Goal: Find specific page/section: Find specific page/section

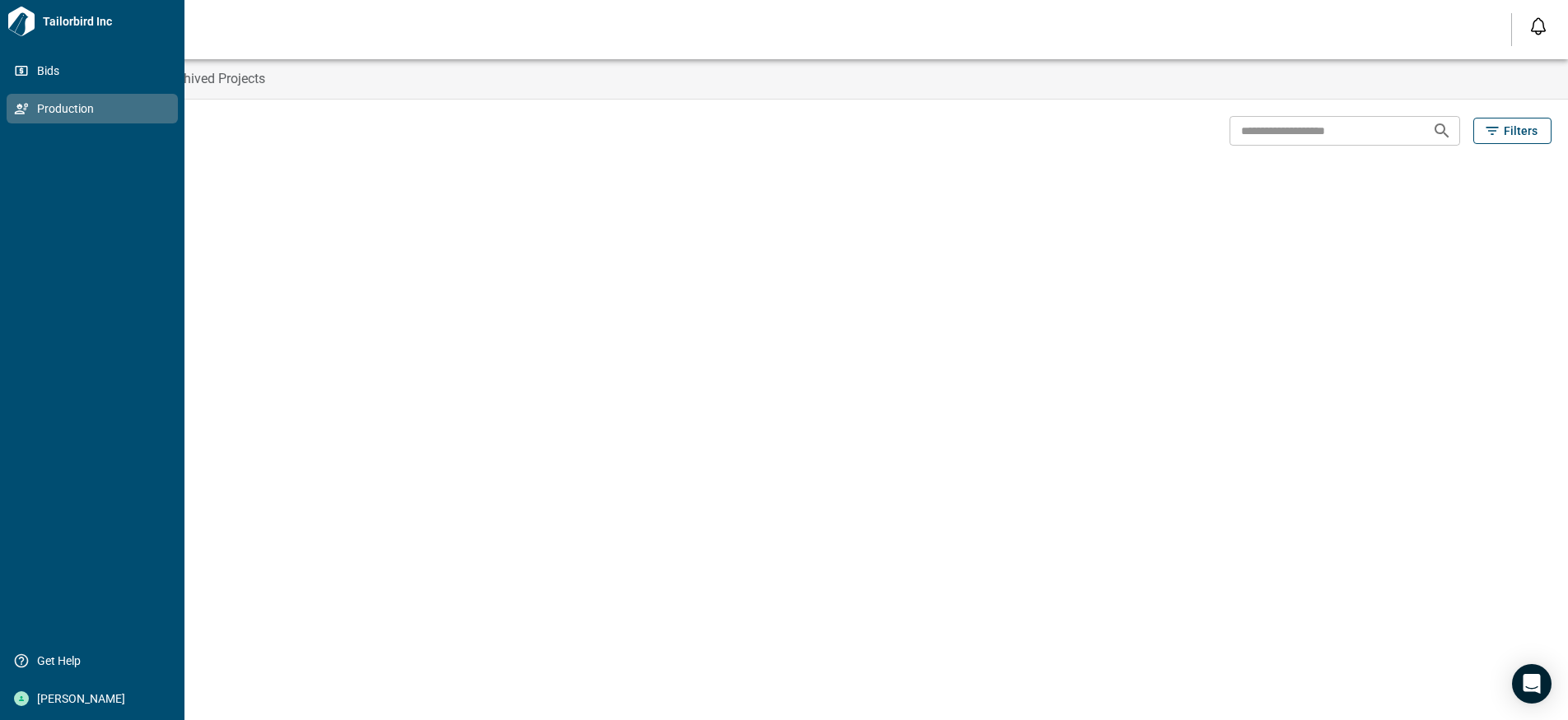
click at [17, 110] on icon at bounding box center [21, 108] width 15 height 15
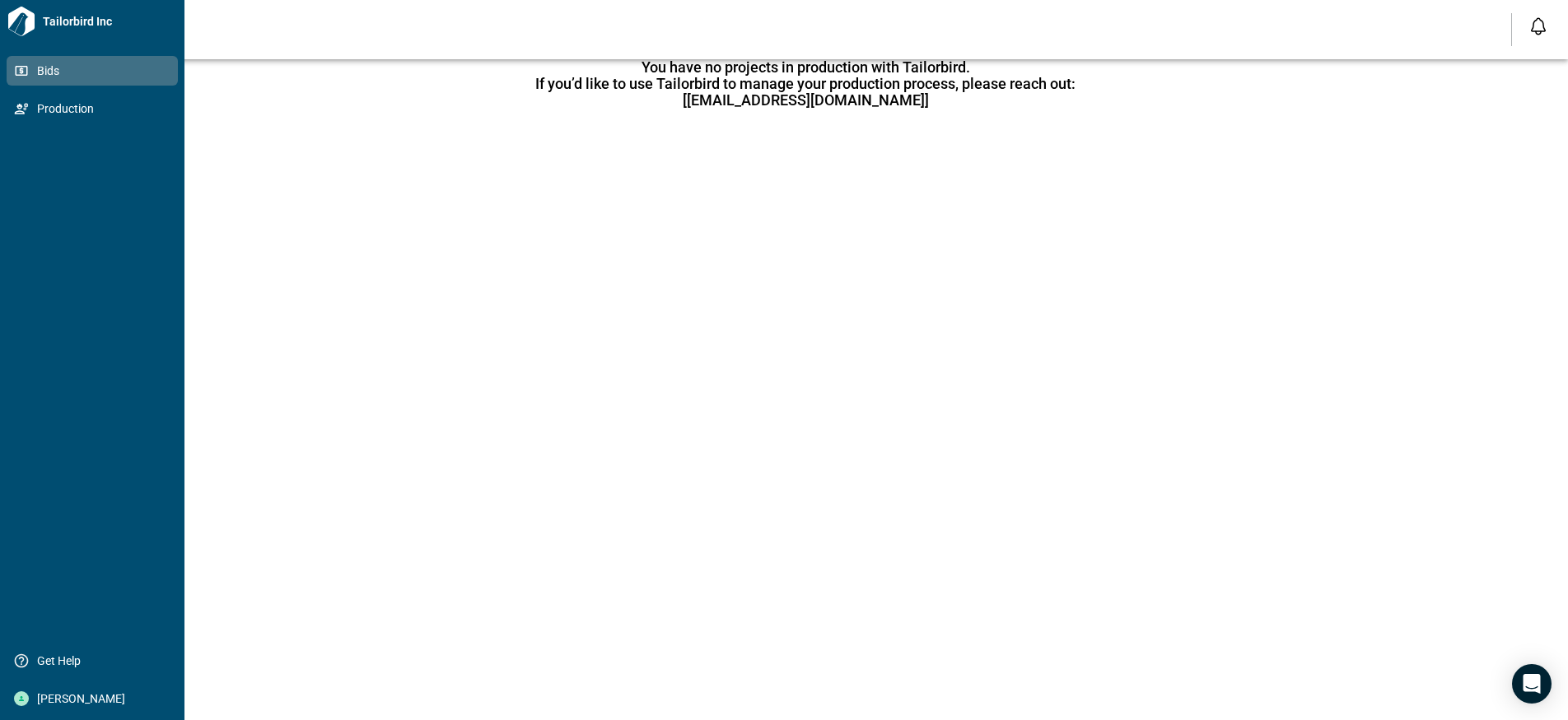
click at [29, 68] on span "Bids" at bounding box center [95, 71] width 133 height 16
